Goal: Task Accomplishment & Management: Manage account settings

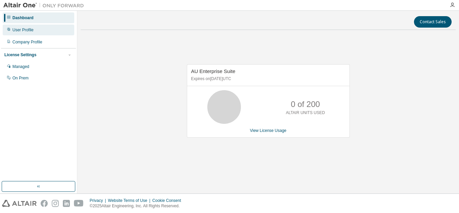
click at [52, 29] on div "User Profile" at bounding box center [39, 30] width 72 height 11
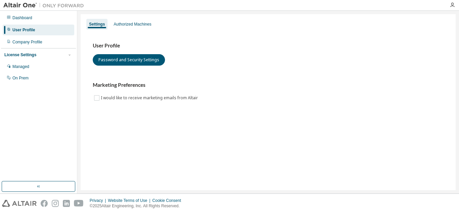
click at [28, 4] on img at bounding box center [45, 5] width 84 height 7
